Goal: Task Accomplishment & Management: Manage account settings

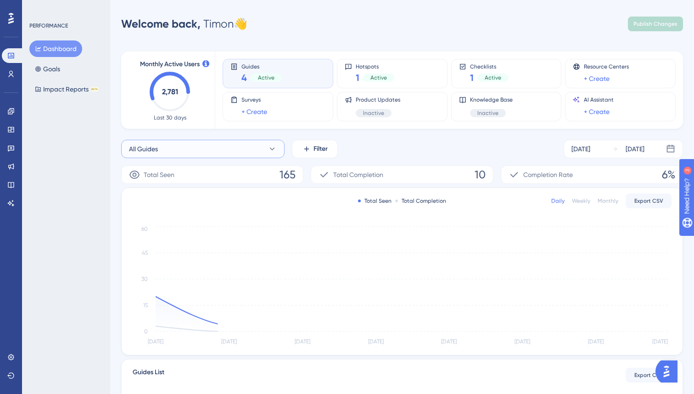
click at [203, 151] on button "All Guides" at bounding box center [202, 149] width 163 height 18
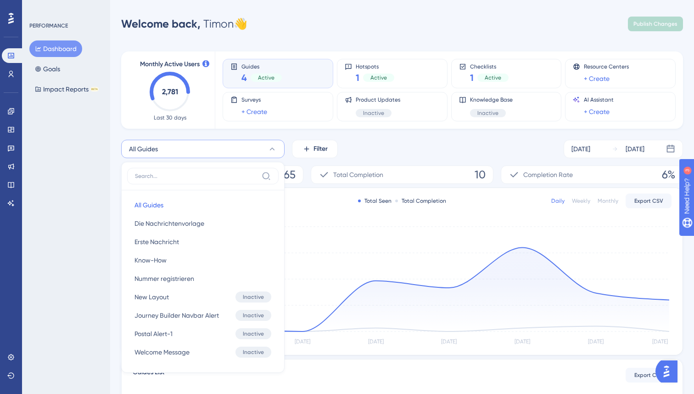
scroll to position [70, 0]
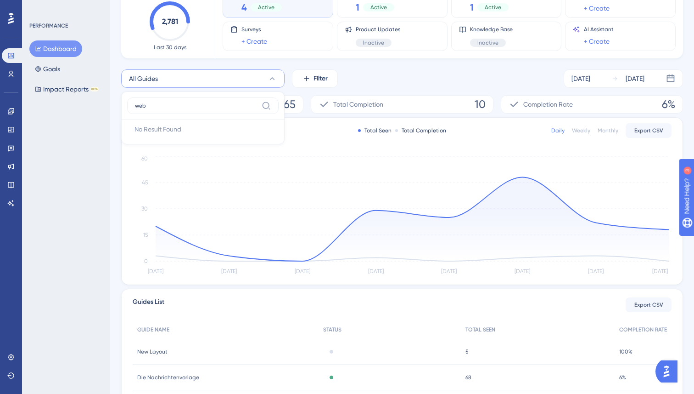
type input "web"
click at [355, 79] on div "All Guides web No Result Found No Result Found Filter Sep 20 2025 Sep 26 2025" at bounding box center [402, 78] width 562 height 18
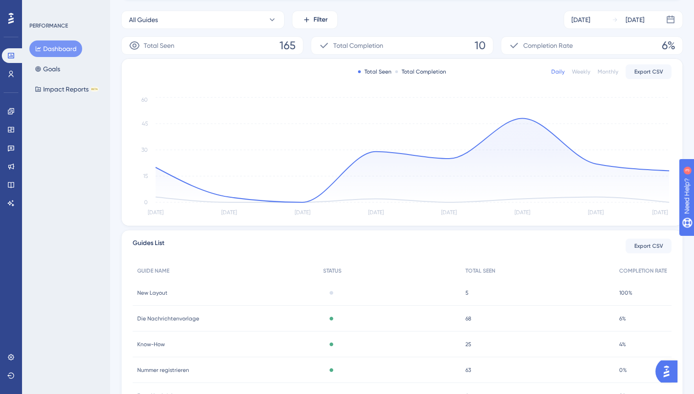
scroll to position [0, 0]
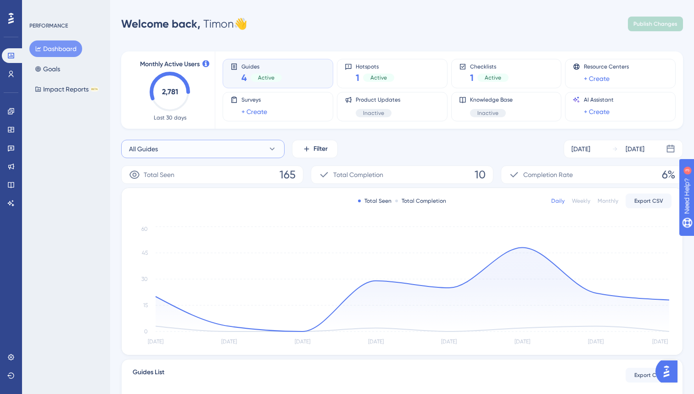
click at [271, 141] on button "All Guides" at bounding box center [202, 149] width 163 height 18
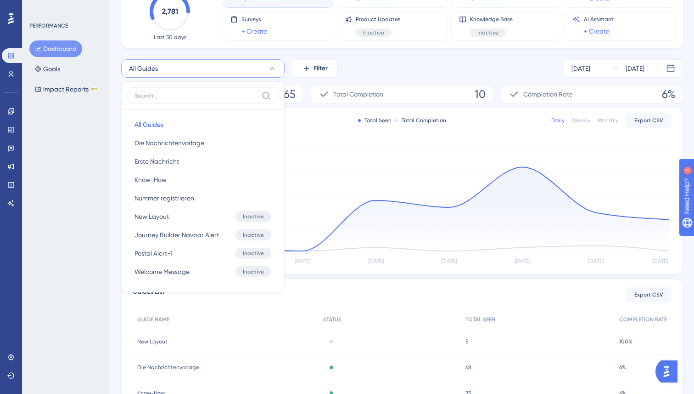
scroll to position [31, 0]
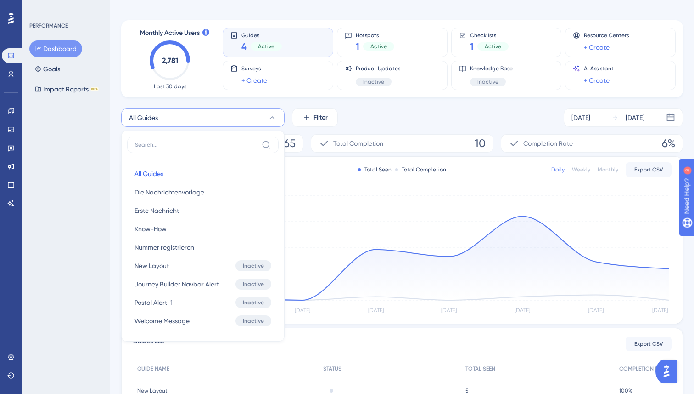
click at [360, 105] on div "Monthly Active Users 2,781 Last 30 days Guides 4 Active Hotspots 1 Active Check…" at bounding box center [402, 267] width 562 height 516
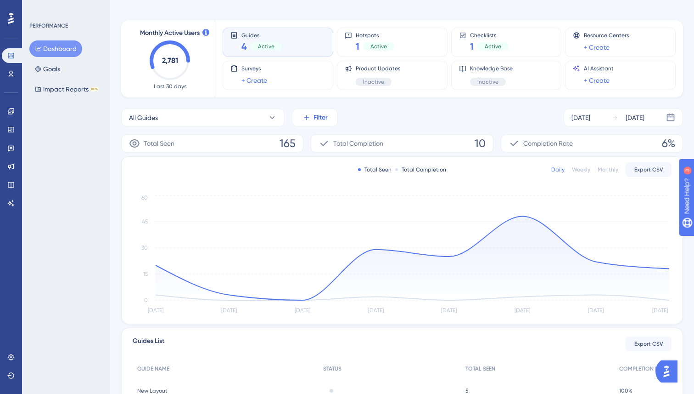
click at [311, 113] on button "Filter" at bounding box center [315, 117] width 46 height 18
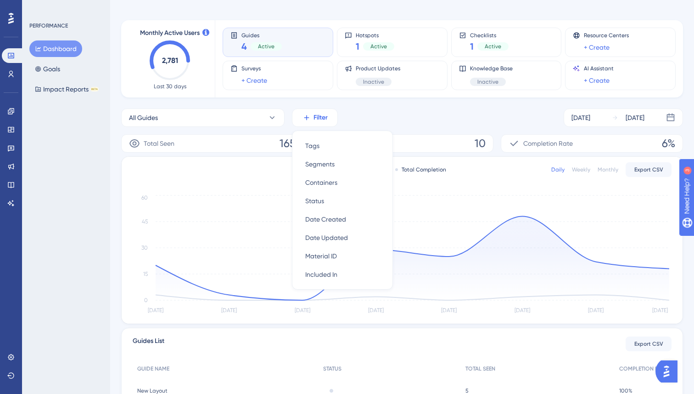
scroll to position [44, 0]
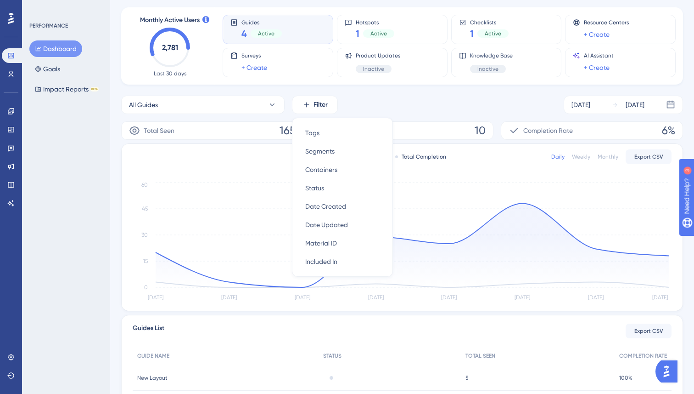
click at [364, 107] on div "All Guides Filter Tags Tags Segments Segments Containers Containers Status Stat…" at bounding box center [402, 105] width 562 height 18
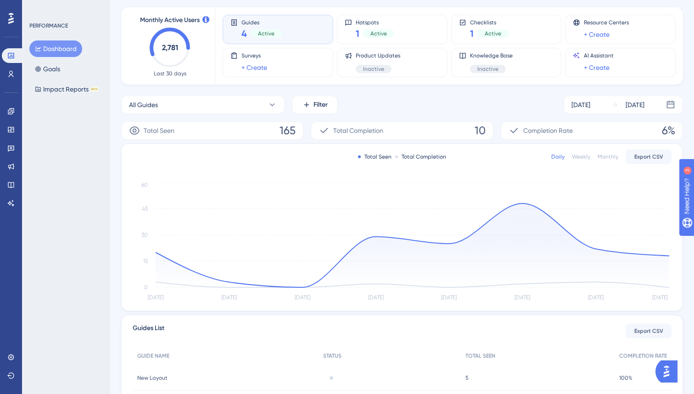
scroll to position [0, 0]
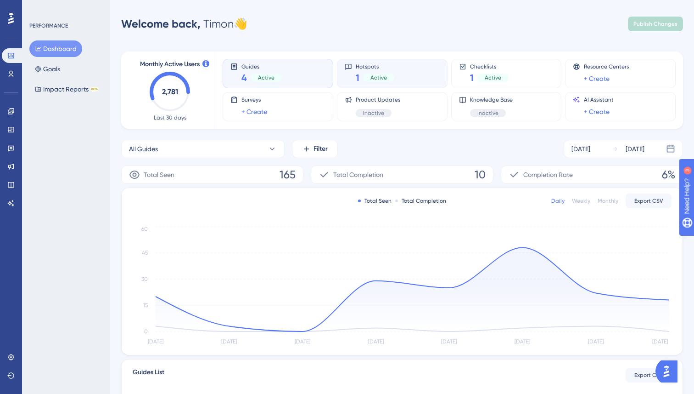
click at [394, 68] on div "Hotspots 1 Active" at bounding box center [392, 73] width 95 height 21
click at [380, 74] on span "Active" at bounding box center [379, 77] width 17 height 7
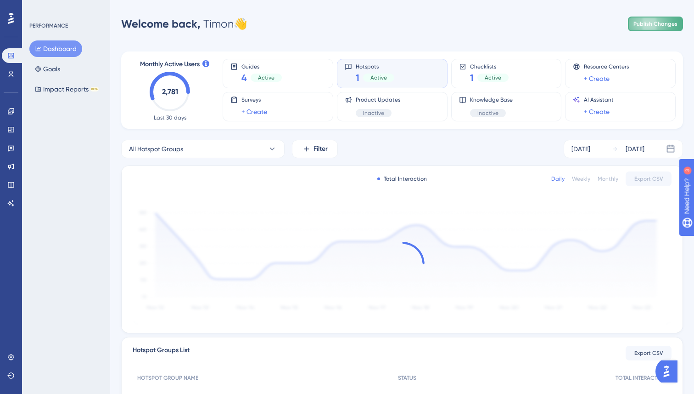
click at [645, 23] on span "Publish Changes" at bounding box center [656, 23] width 44 height 7
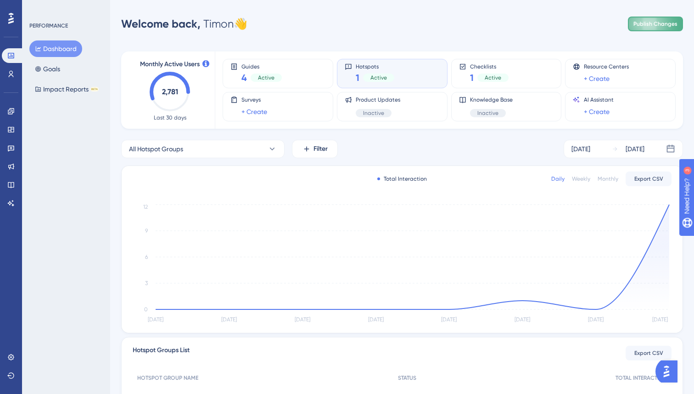
click at [654, 19] on button "Publish Changes" at bounding box center [655, 24] width 55 height 15
